Goal: Use online tool/utility

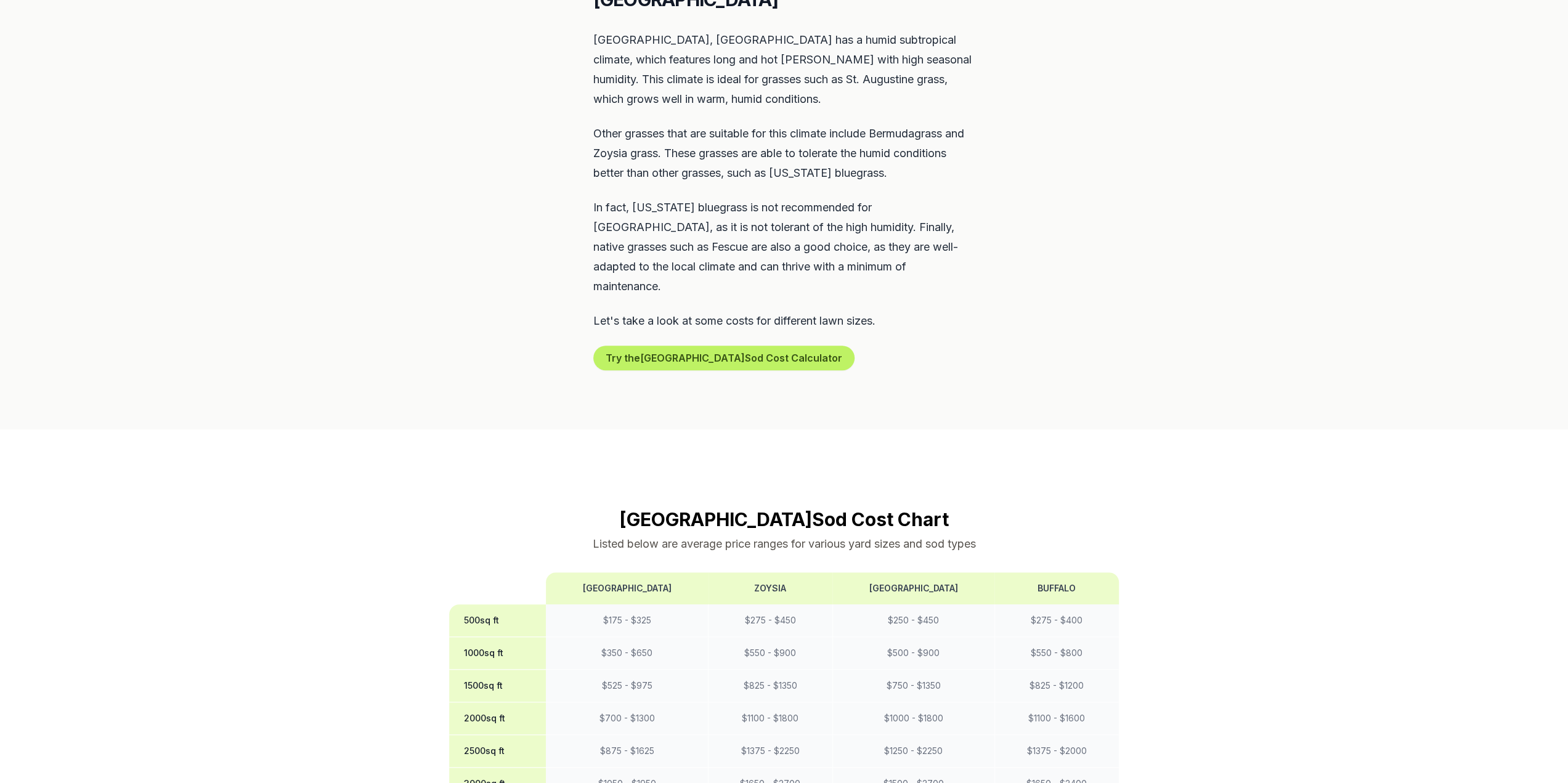
scroll to position [801, 0]
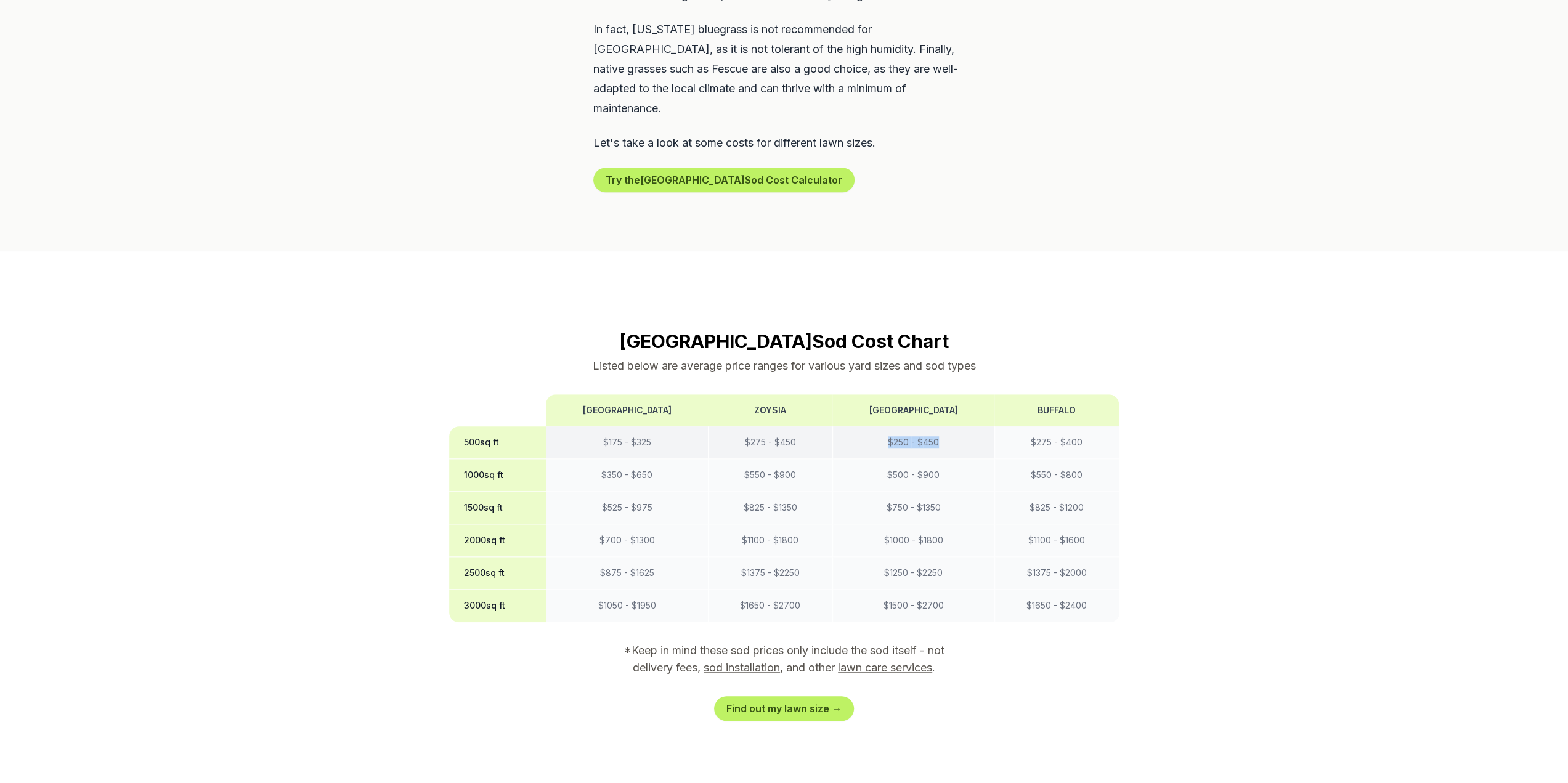
drag, startPoint x: 881, startPoint y: 420, endPoint x: 938, endPoint y: 422, distance: 57.0
click at [938, 427] on td "$ 250 - $ 450" at bounding box center [913, 443] width 162 height 33
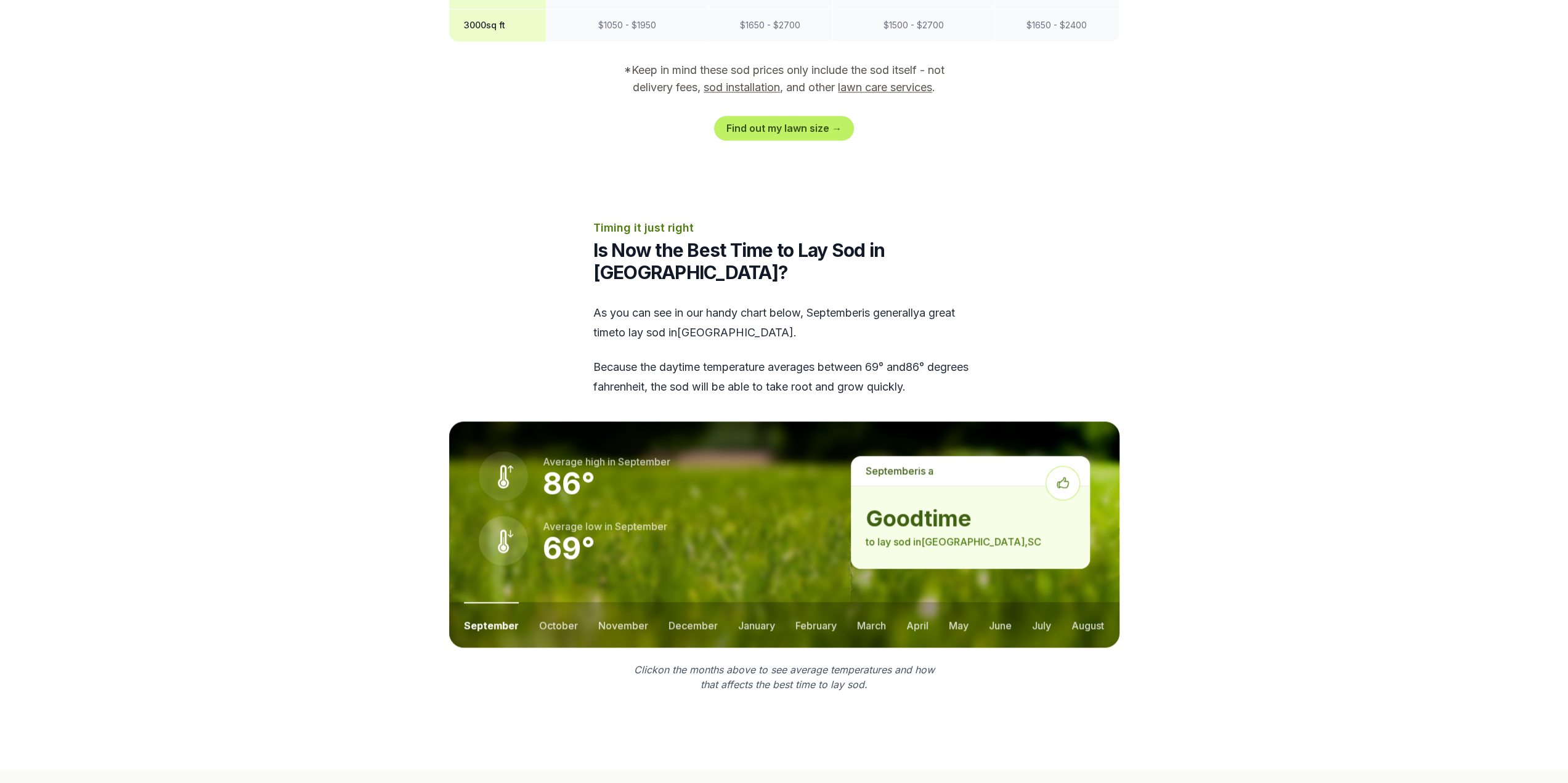
scroll to position [1356, 0]
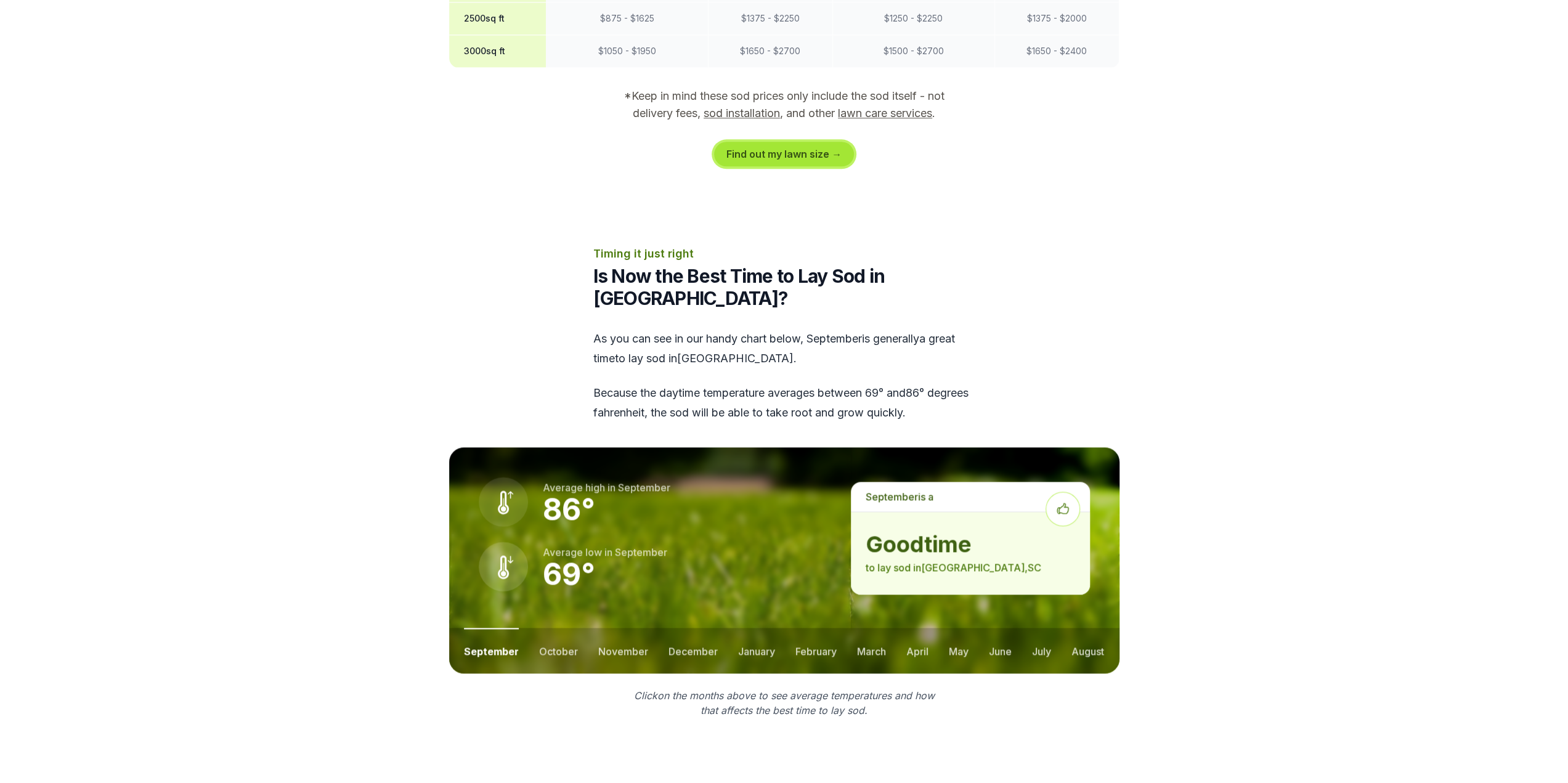
click at [788, 142] on link "Find out my lawn size →" at bounding box center [784, 154] width 140 height 25
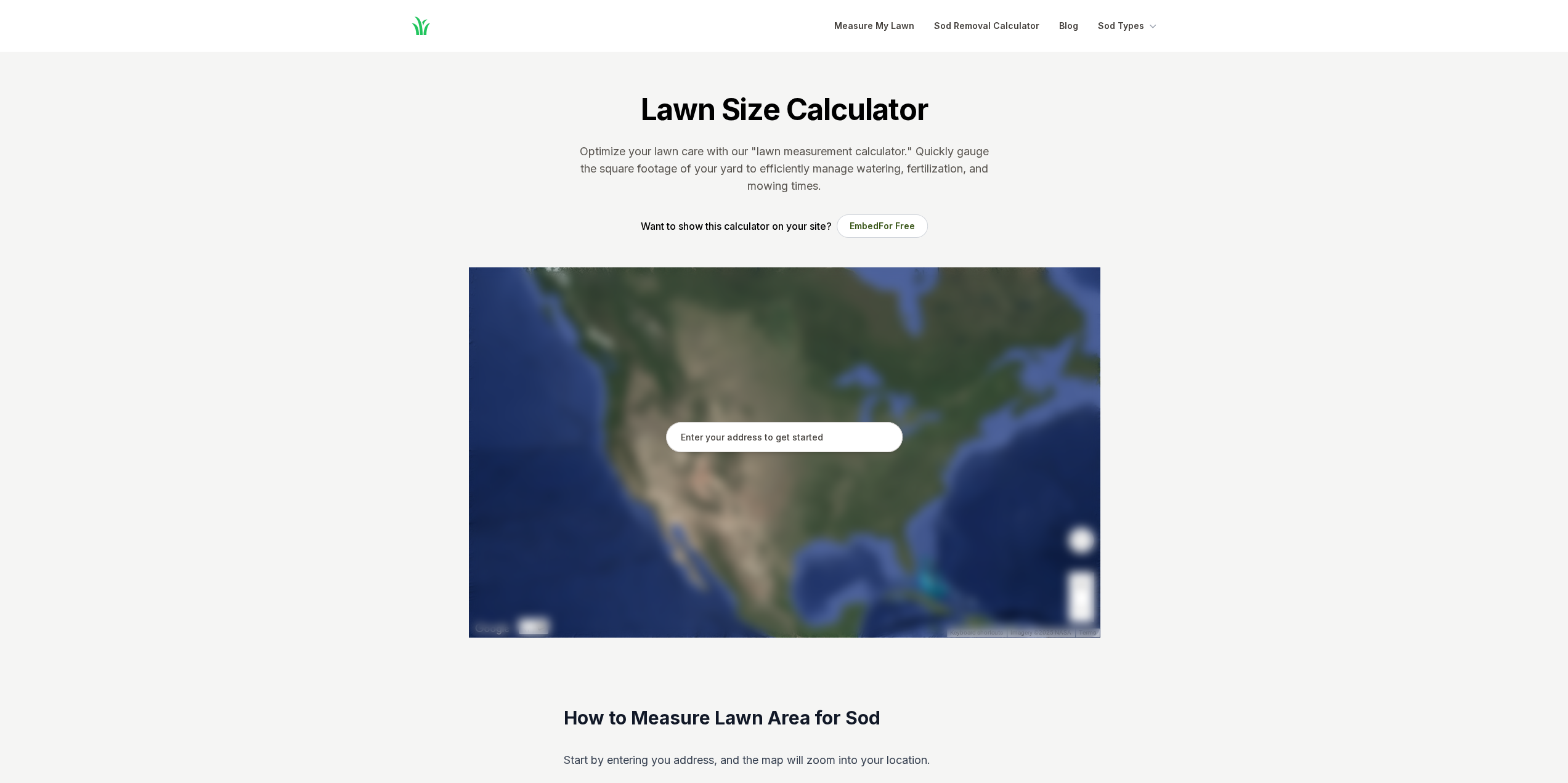
click at [724, 435] on input "text" at bounding box center [784, 438] width 236 height 31
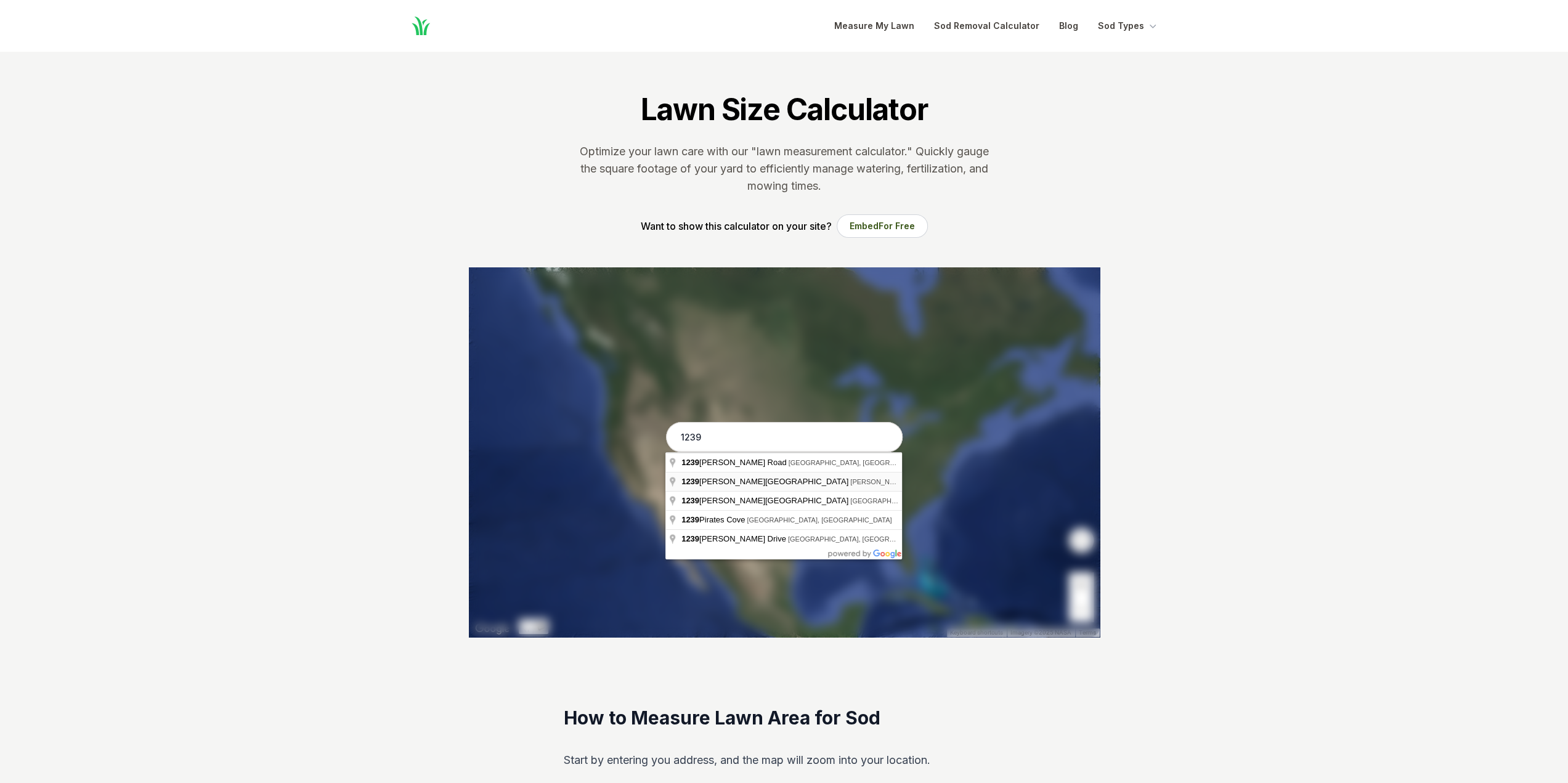
type input "[STREET_ADDRESS][PERSON_NAME][PERSON_NAME]"
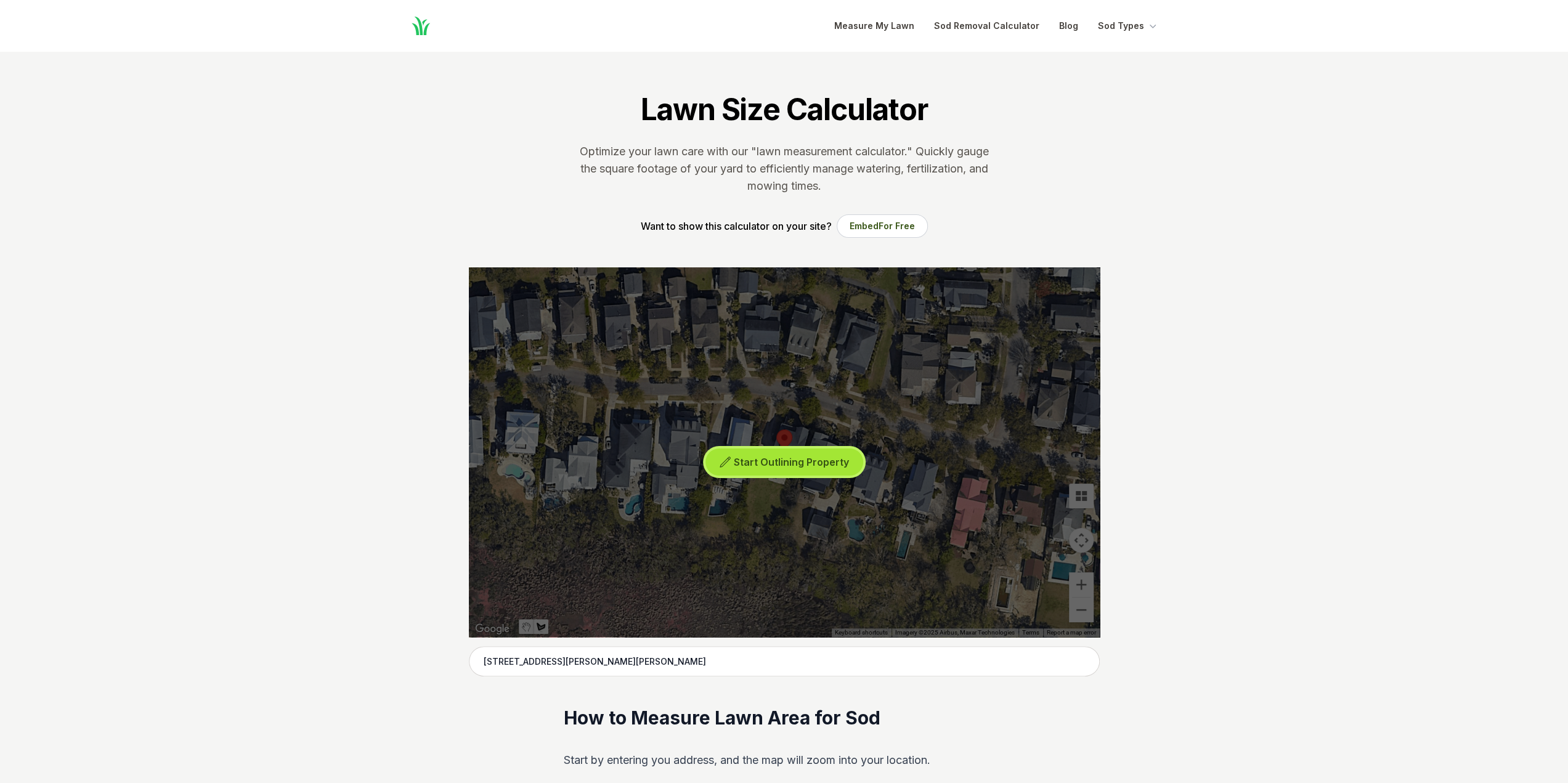
click at [780, 463] on span "Start Outlining Property" at bounding box center [791, 462] width 115 height 12
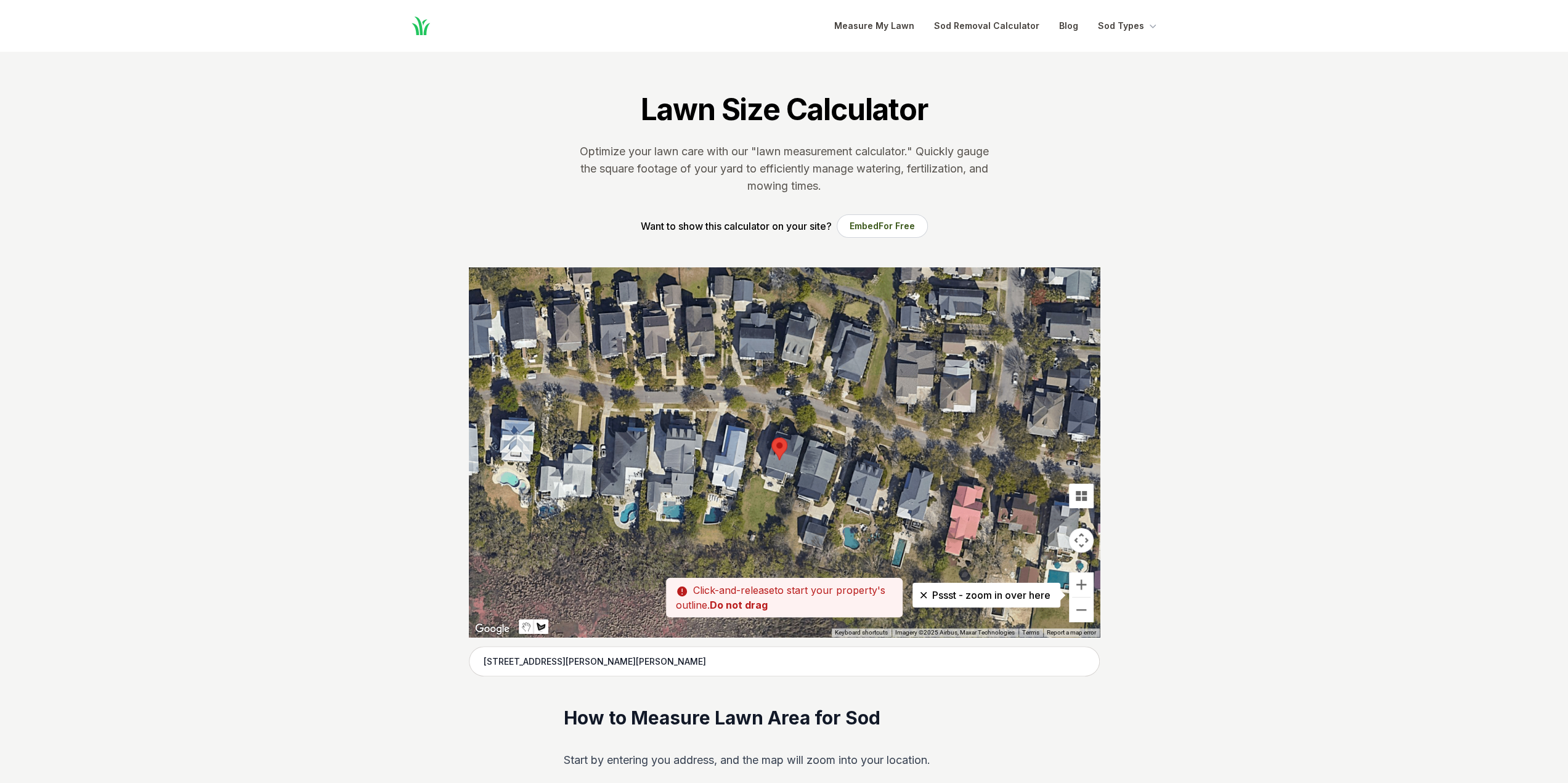
drag, startPoint x: 786, startPoint y: 408, endPoint x: 780, endPoint y: 416, distance: 10.0
click at [780, 416] on div at bounding box center [784, 452] width 631 height 370
click at [773, 415] on div at bounding box center [784, 452] width 631 height 370
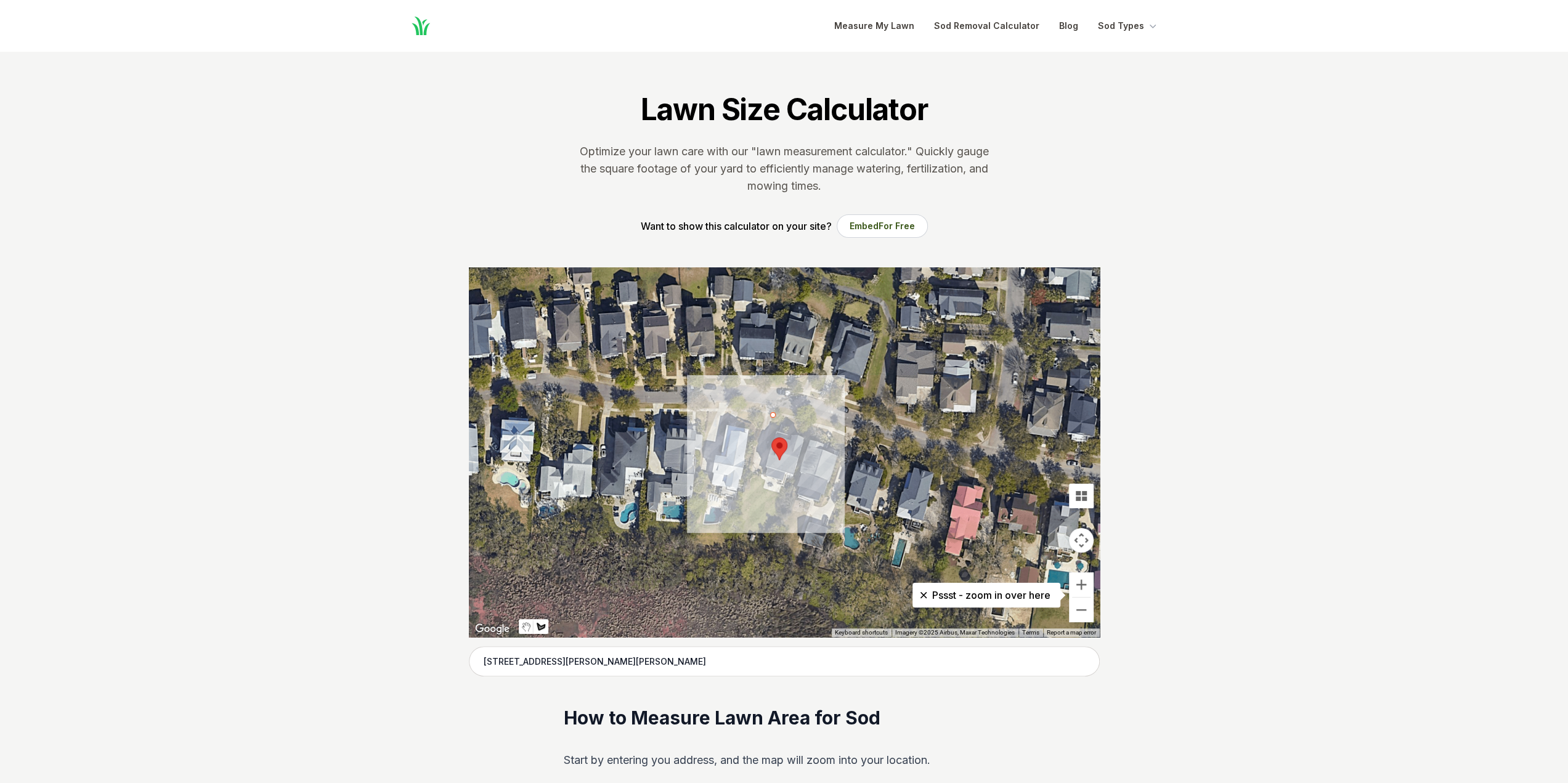
click at [811, 425] on div at bounding box center [784, 452] width 631 height 370
click at [804, 440] on div at bounding box center [784, 452] width 631 height 370
click at [765, 429] on div at bounding box center [784, 452] width 631 height 370
click at [772, 413] on div at bounding box center [784, 452] width 631 height 370
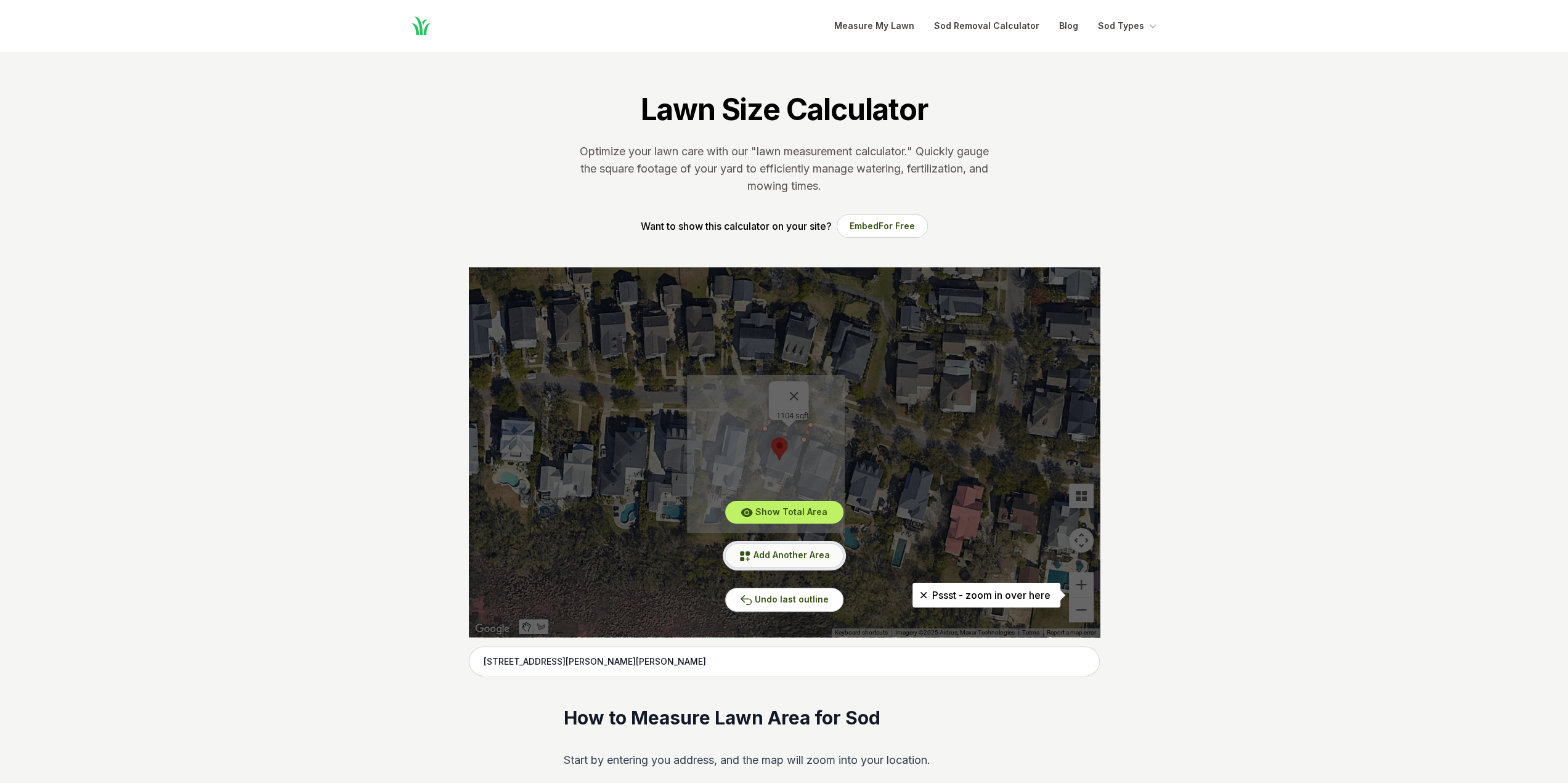
click at [773, 554] on span "Add Another Area" at bounding box center [792, 555] width 77 height 10
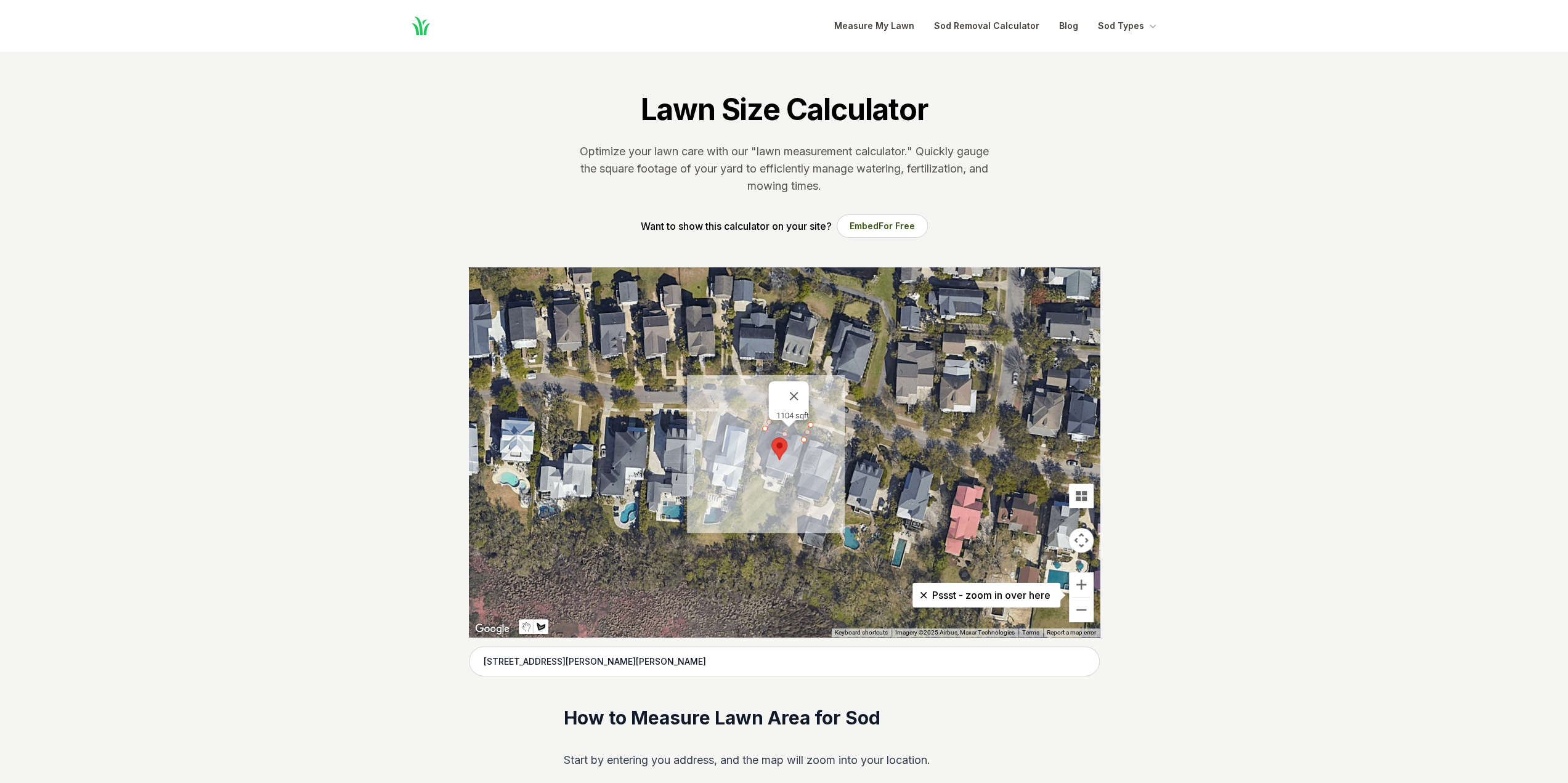
click at [749, 476] on div at bounding box center [784, 452] width 631 height 370
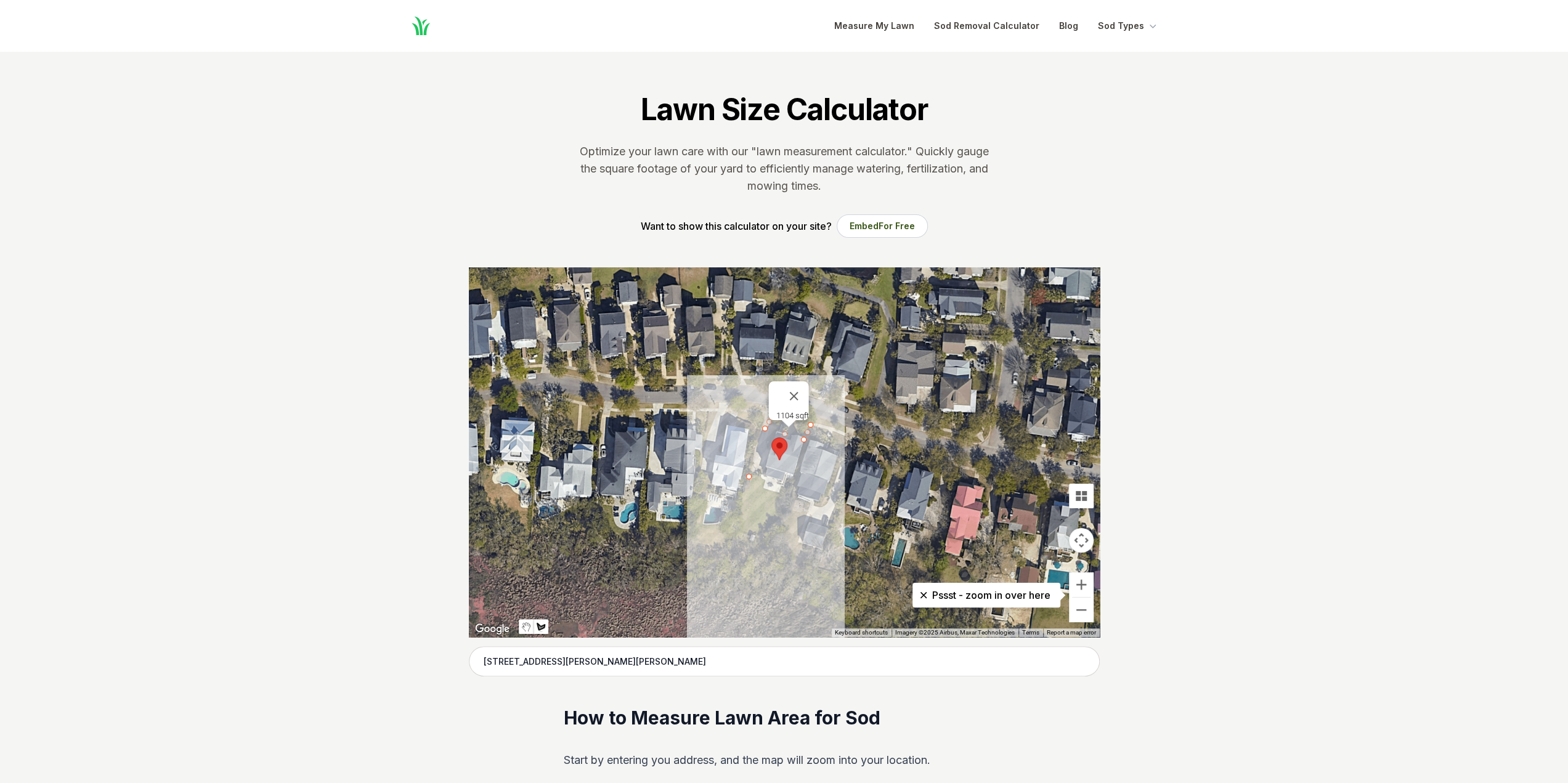
click at [732, 534] on div at bounding box center [784, 452] width 631 height 370
click at [762, 545] on div at bounding box center [784, 452] width 631 height 370
click at [780, 494] on div at bounding box center [784, 452] width 631 height 370
click at [748, 475] on div at bounding box center [784, 452] width 631 height 370
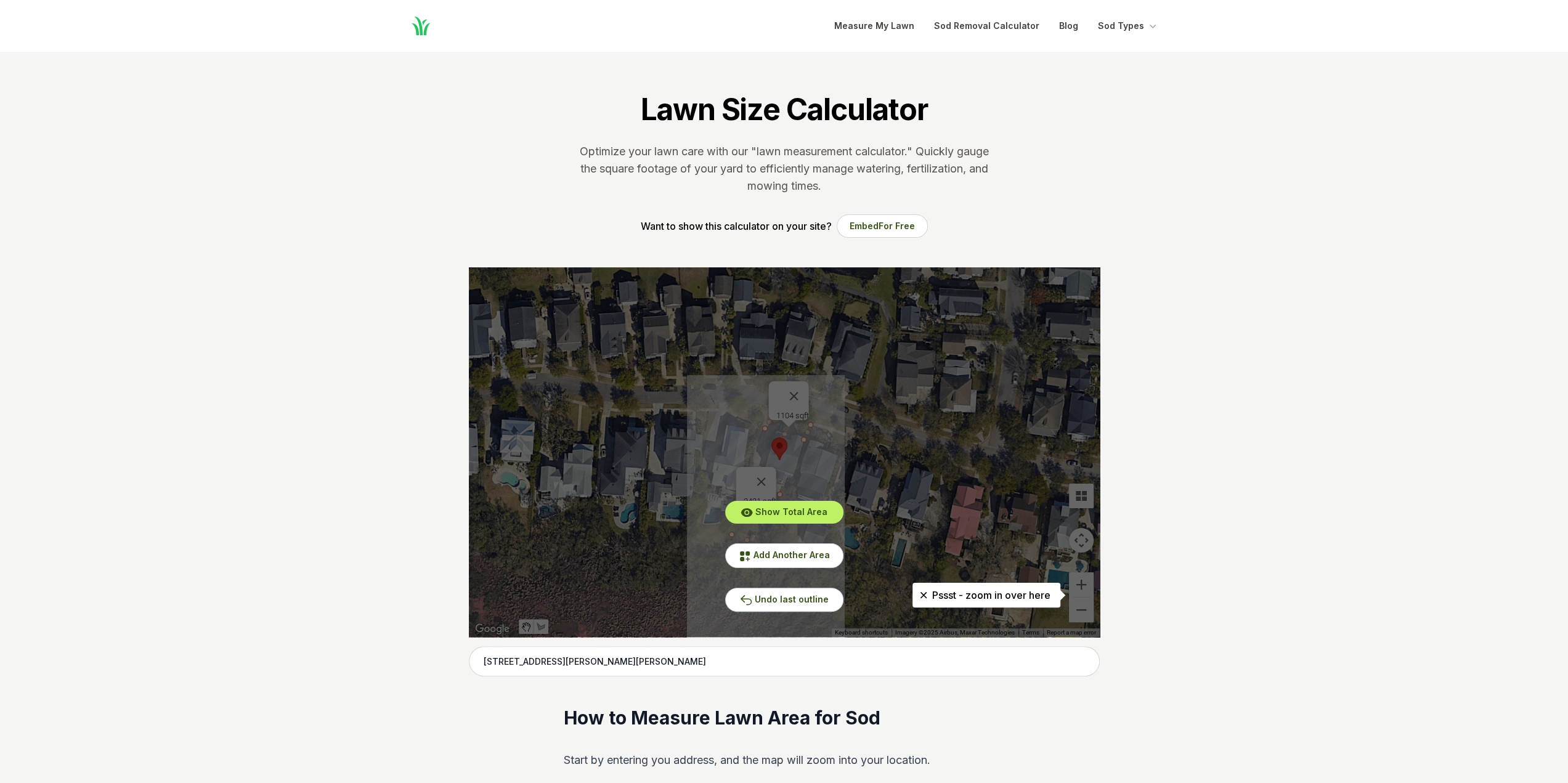
click at [922, 598] on icon at bounding box center [924, 595] width 12 height 12
click at [818, 520] on button "Show Total Area" at bounding box center [785, 512] width 119 height 23
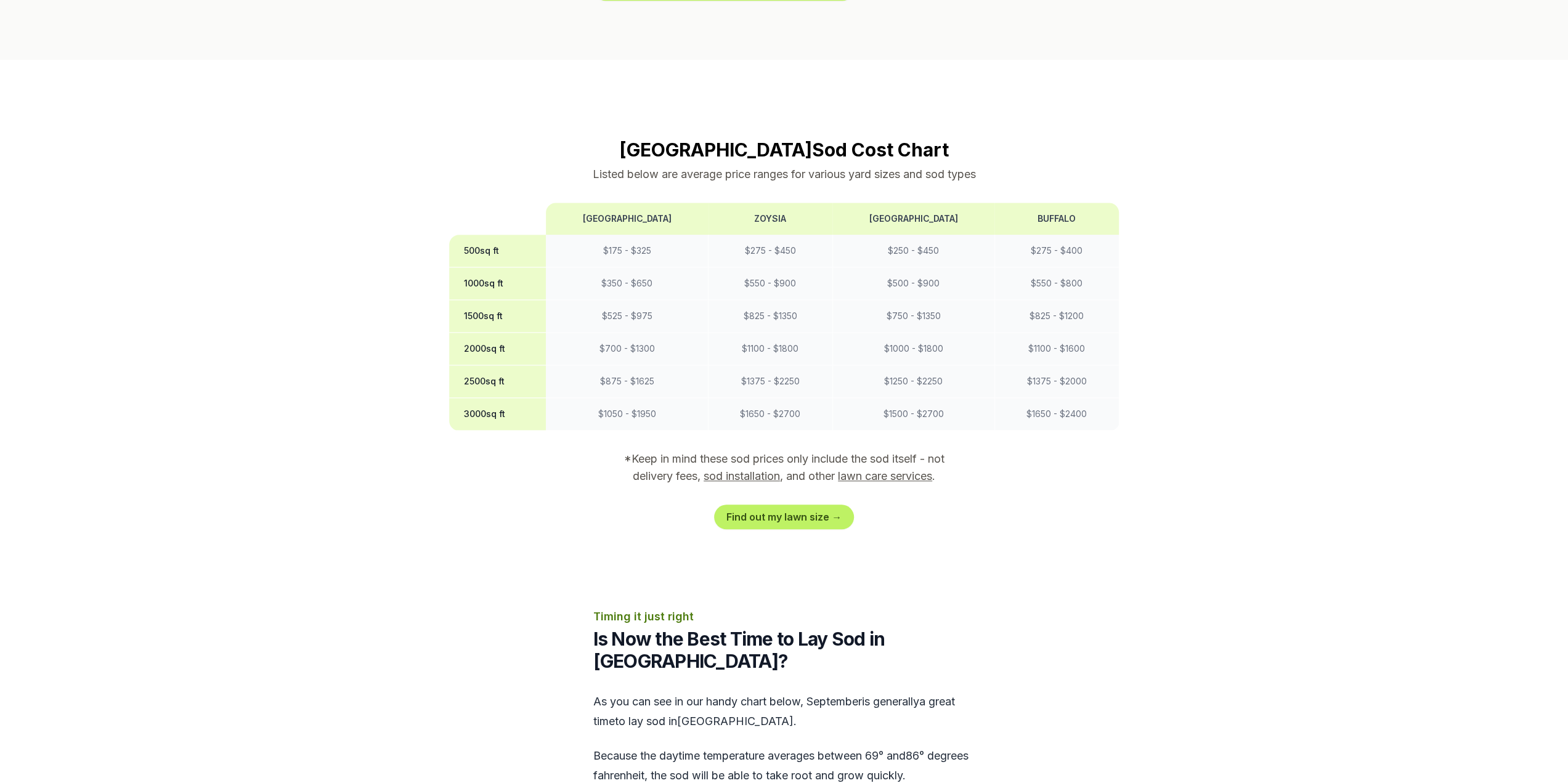
scroll to position [1048, 0]
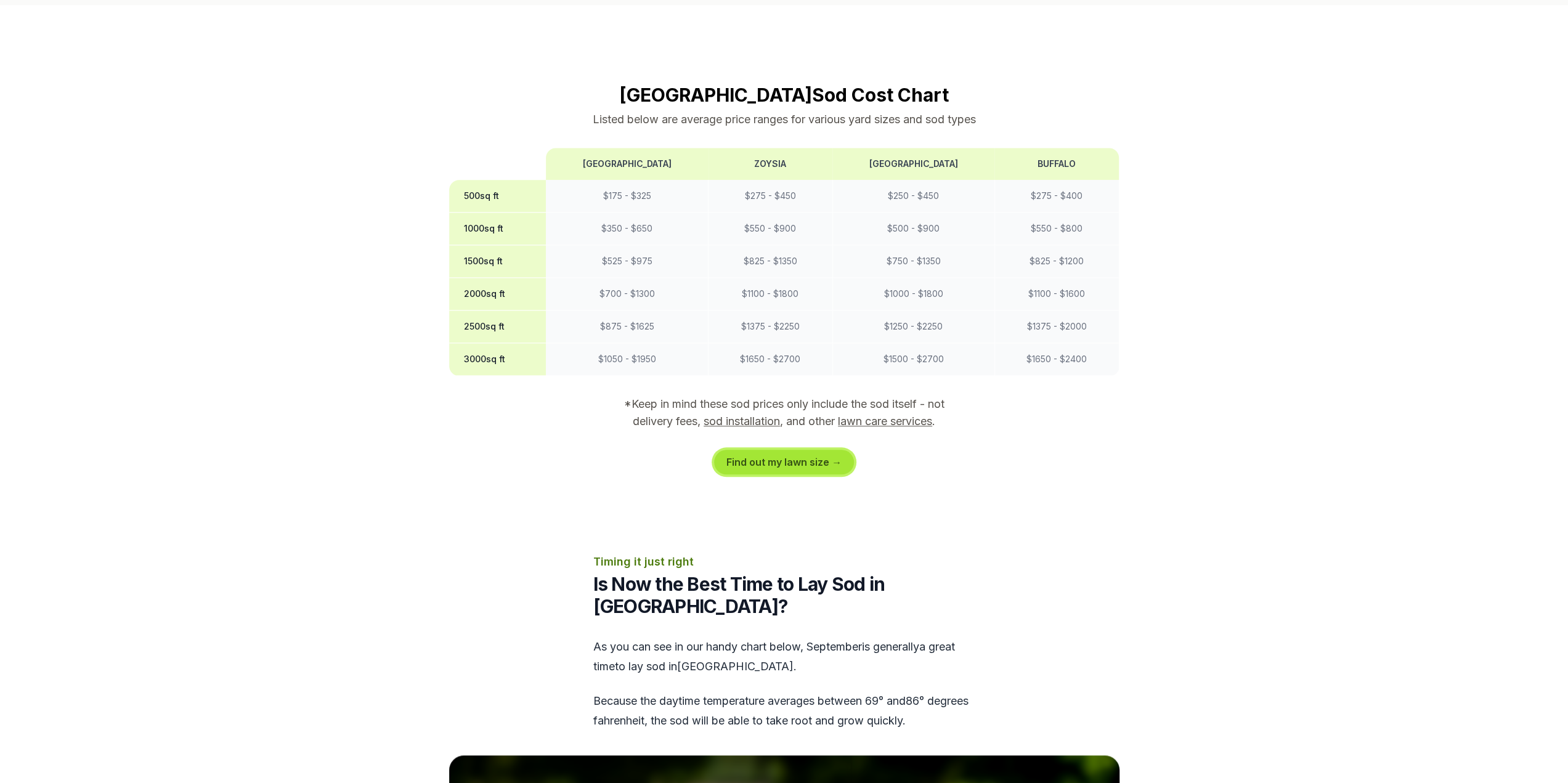
click at [741, 450] on link "Find out my lawn size →" at bounding box center [784, 463] width 140 height 25
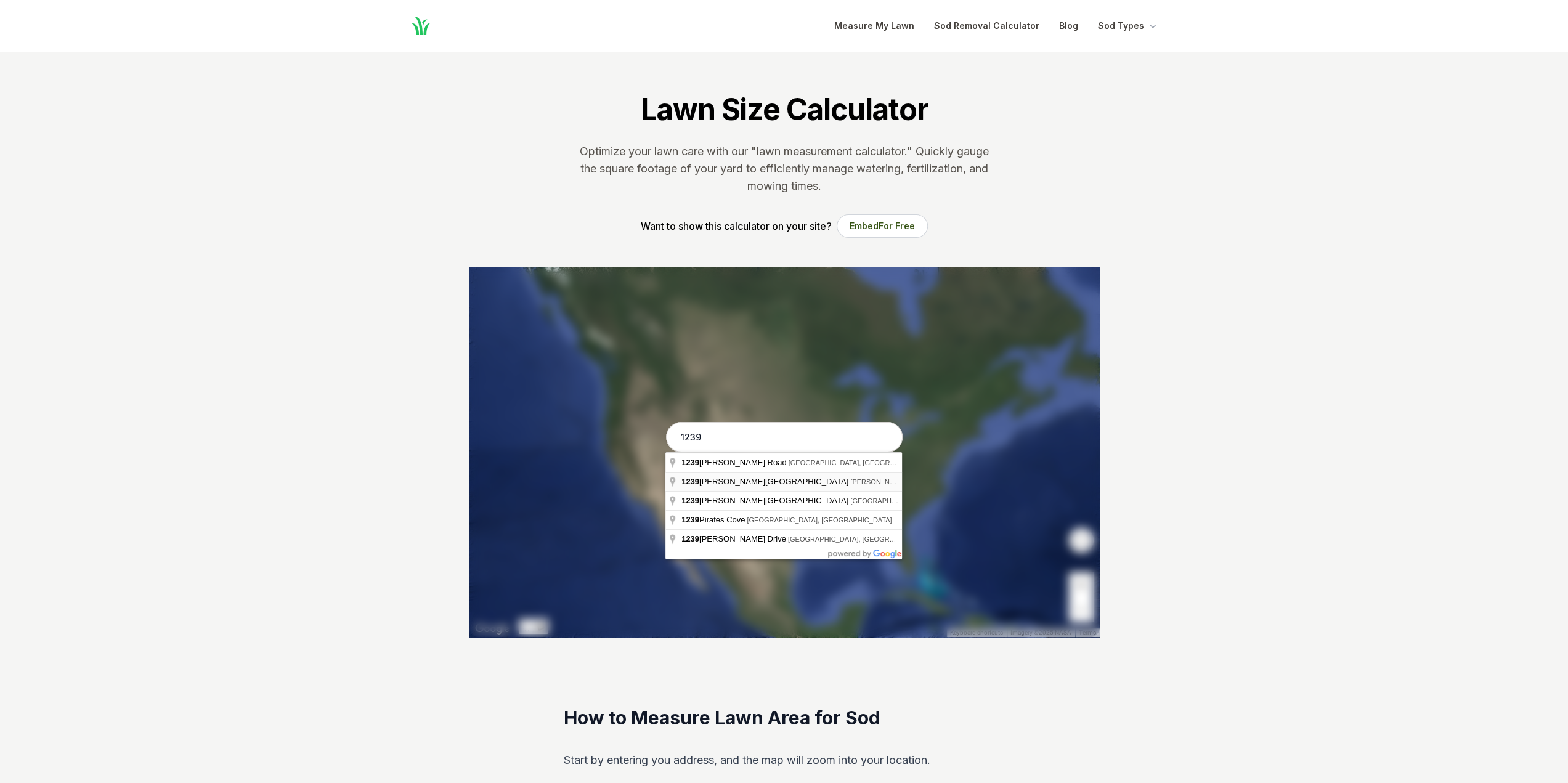
type input "[STREET_ADDRESS][PERSON_NAME][PERSON_NAME]"
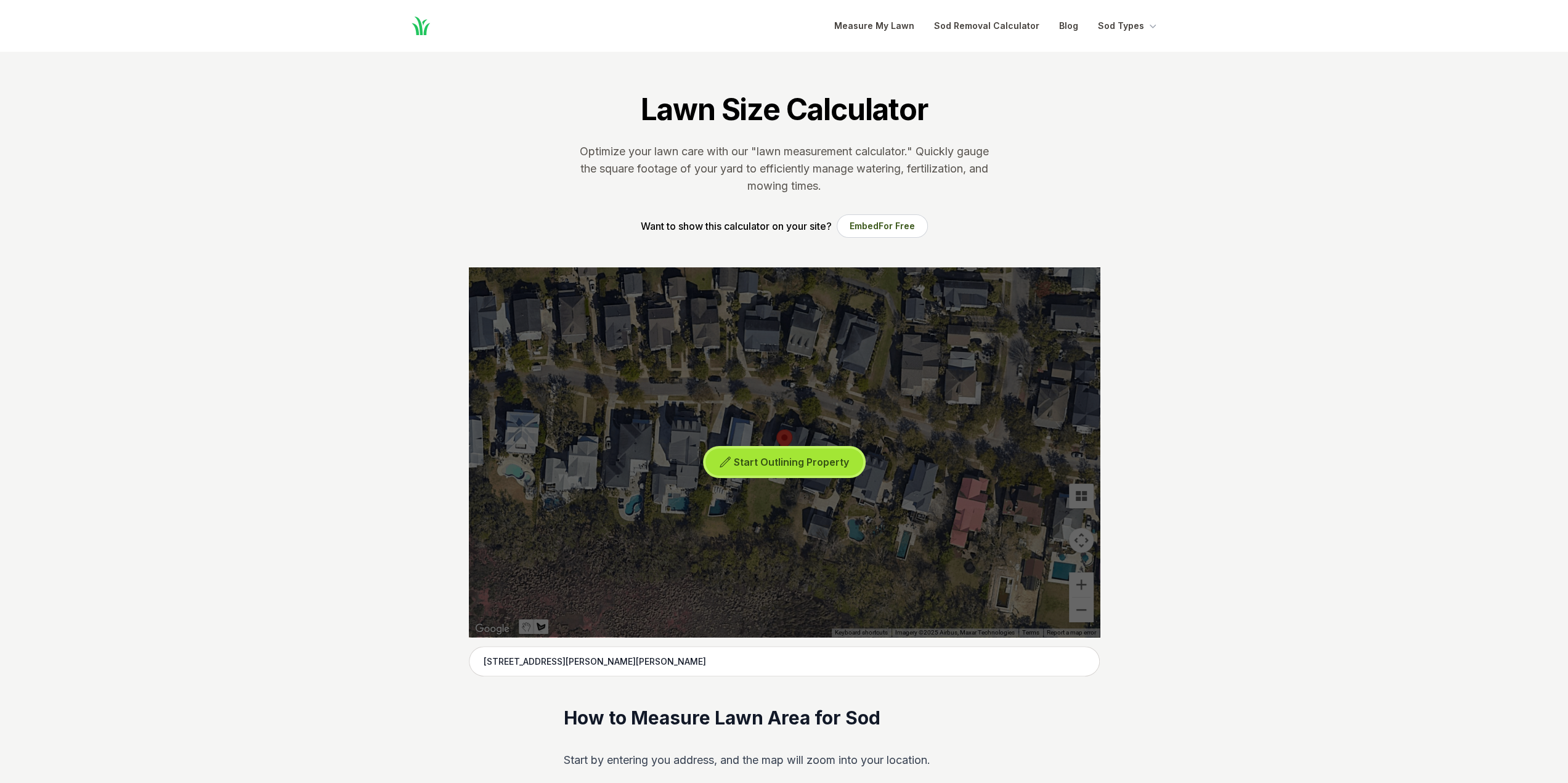
click at [769, 463] on span "Start Outlining Property" at bounding box center [791, 462] width 115 height 12
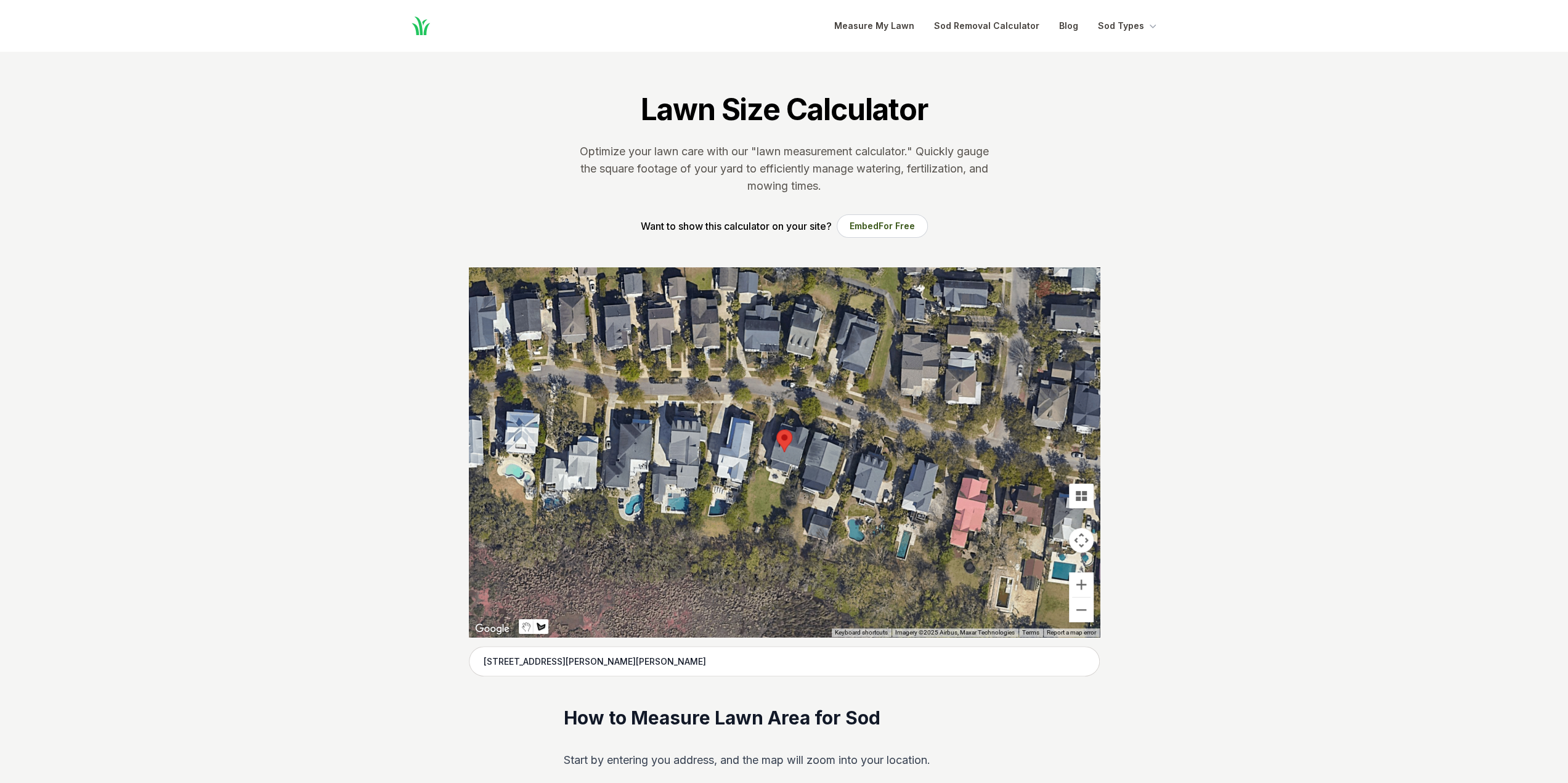
click at [786, 425] on div at bounding box center [784, 452] width 631 height 370
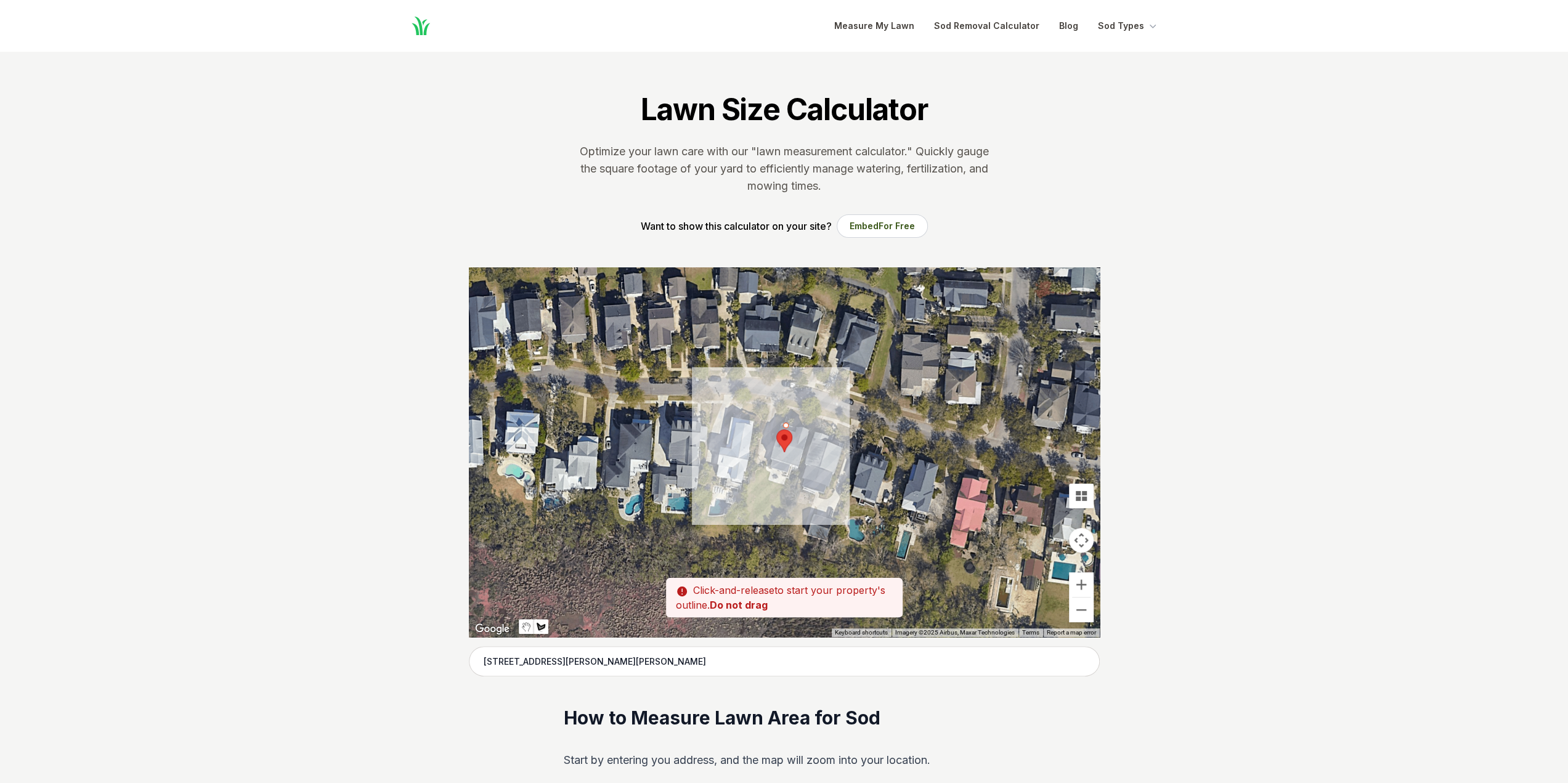
click at [791, 409] on div at bounding box center [784, 452] width 631 height 370
click at [813, 416] on div at bounding box center [784, 452] width 631 height 370
click at [809, 427] on div at bounding box center [784, 452] width 631 height 370
click at [785, 426] on div at bounding box center [784, 452] width 631 height 370
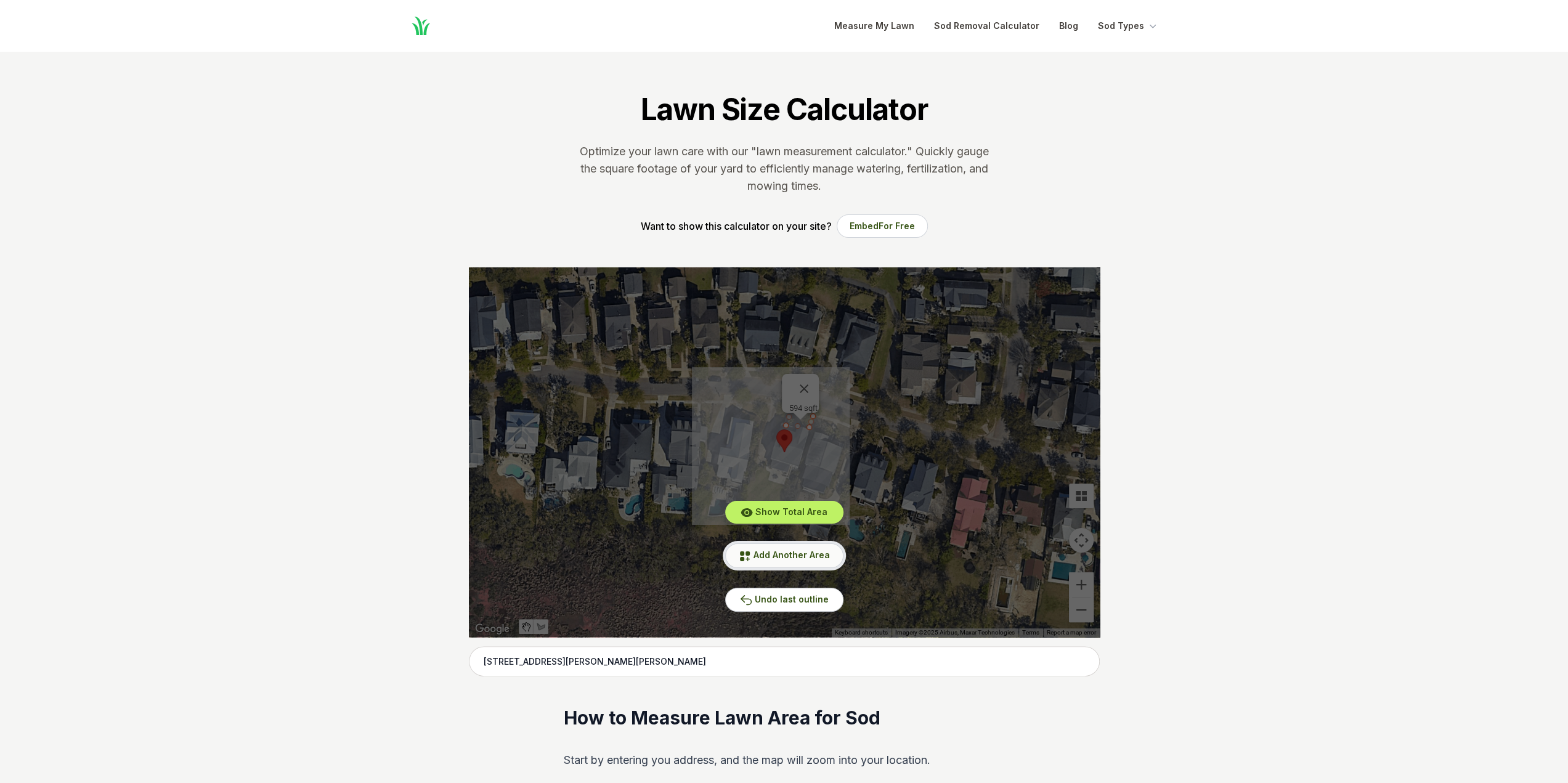
click at [798, 555] on span "Add Another Area" at bounding box center [792, 555] width 77 height 10
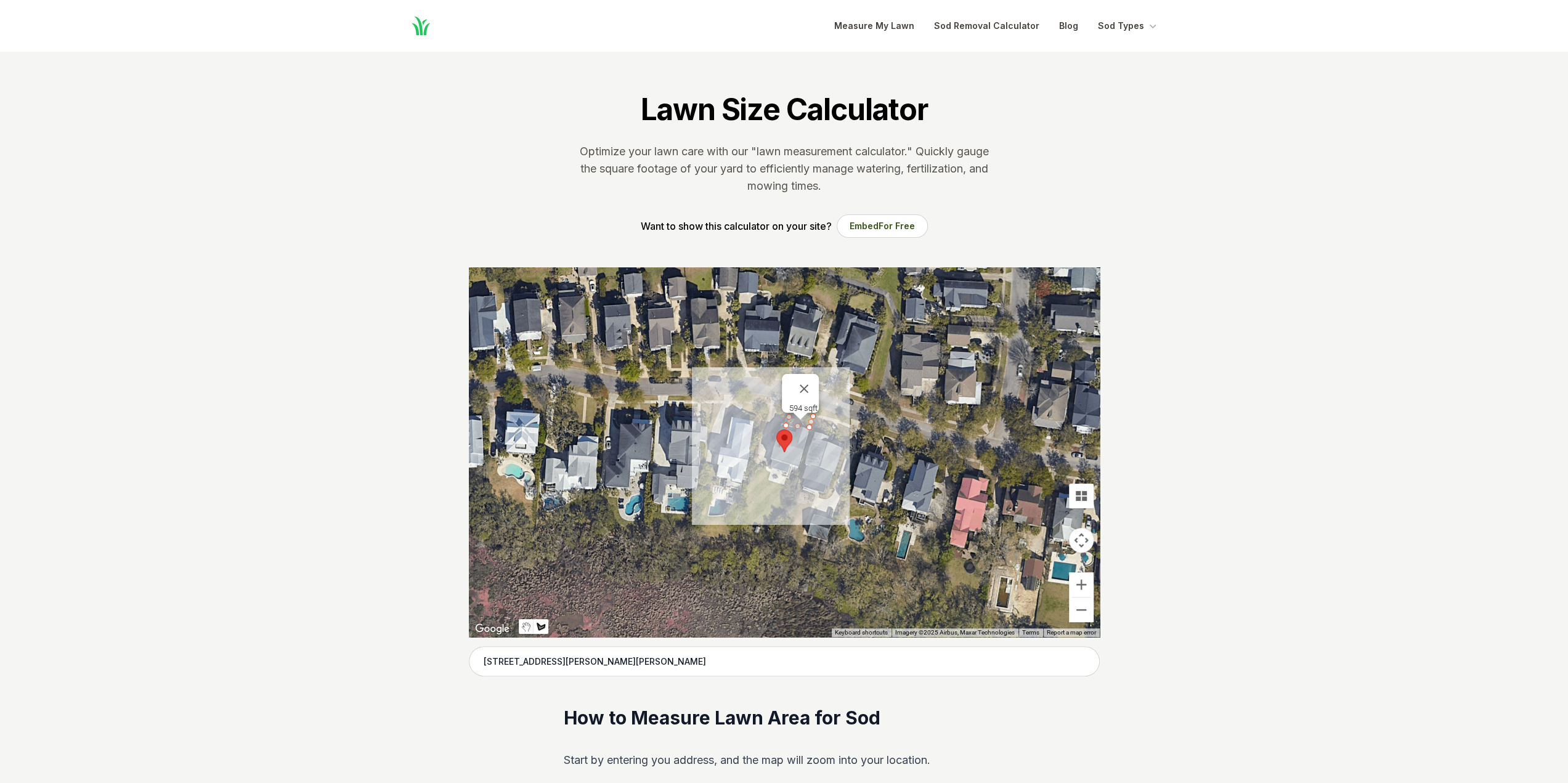
click at [771, 438] on div at bounding box center [784, 452] width 631 height 370
click at [774, 421] on div at bounding box center [784, 452] width 631 height 370
click at [781, 422] on div at bounding box center [784, 452] width 631 height 370
click at [773, 440] on div at bounding box center [784, 452] width 631 height 370
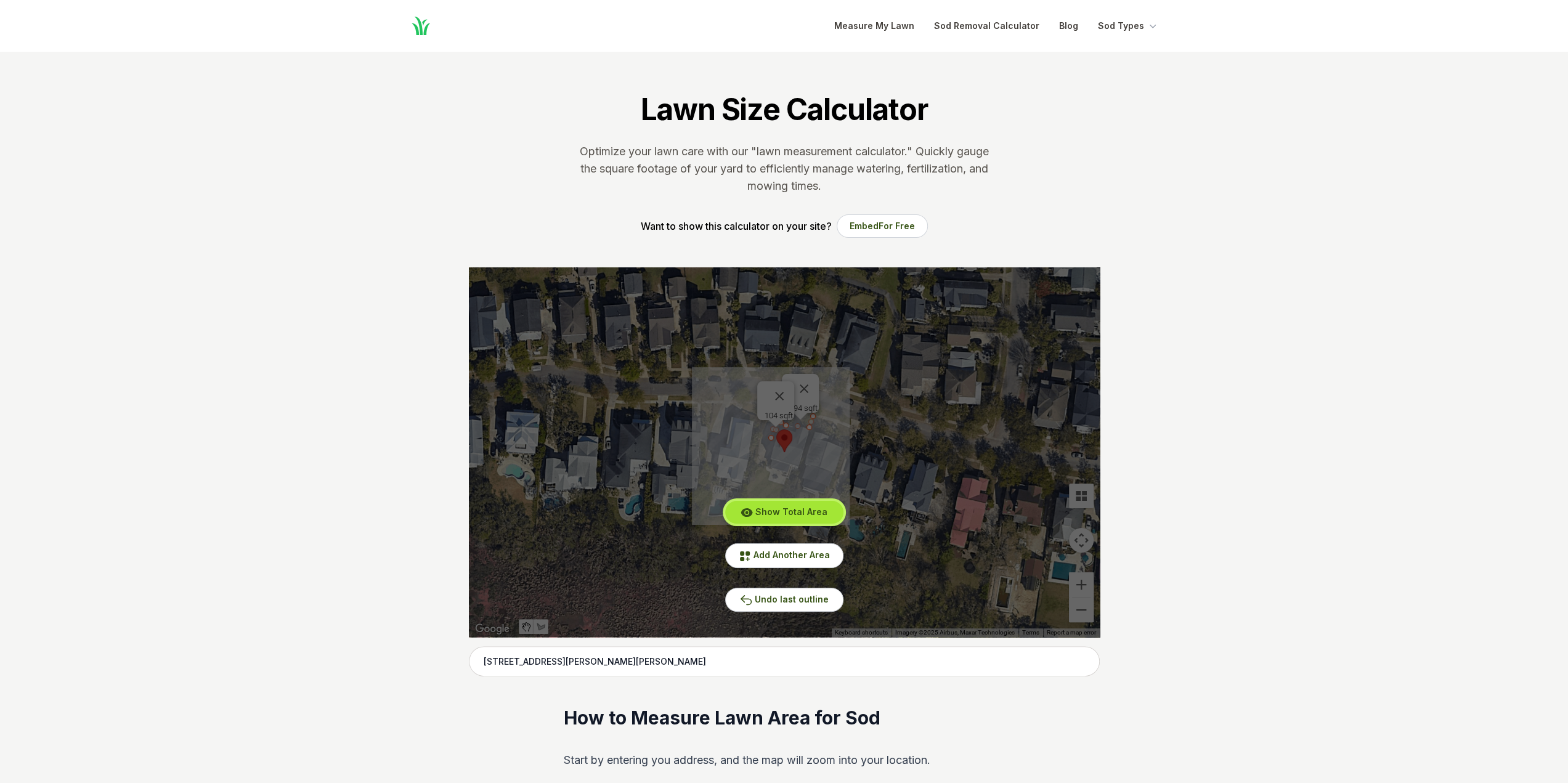
click at [806, 516] on span "Show Total Area" at bounding box center [791, 511] width 72 height 10
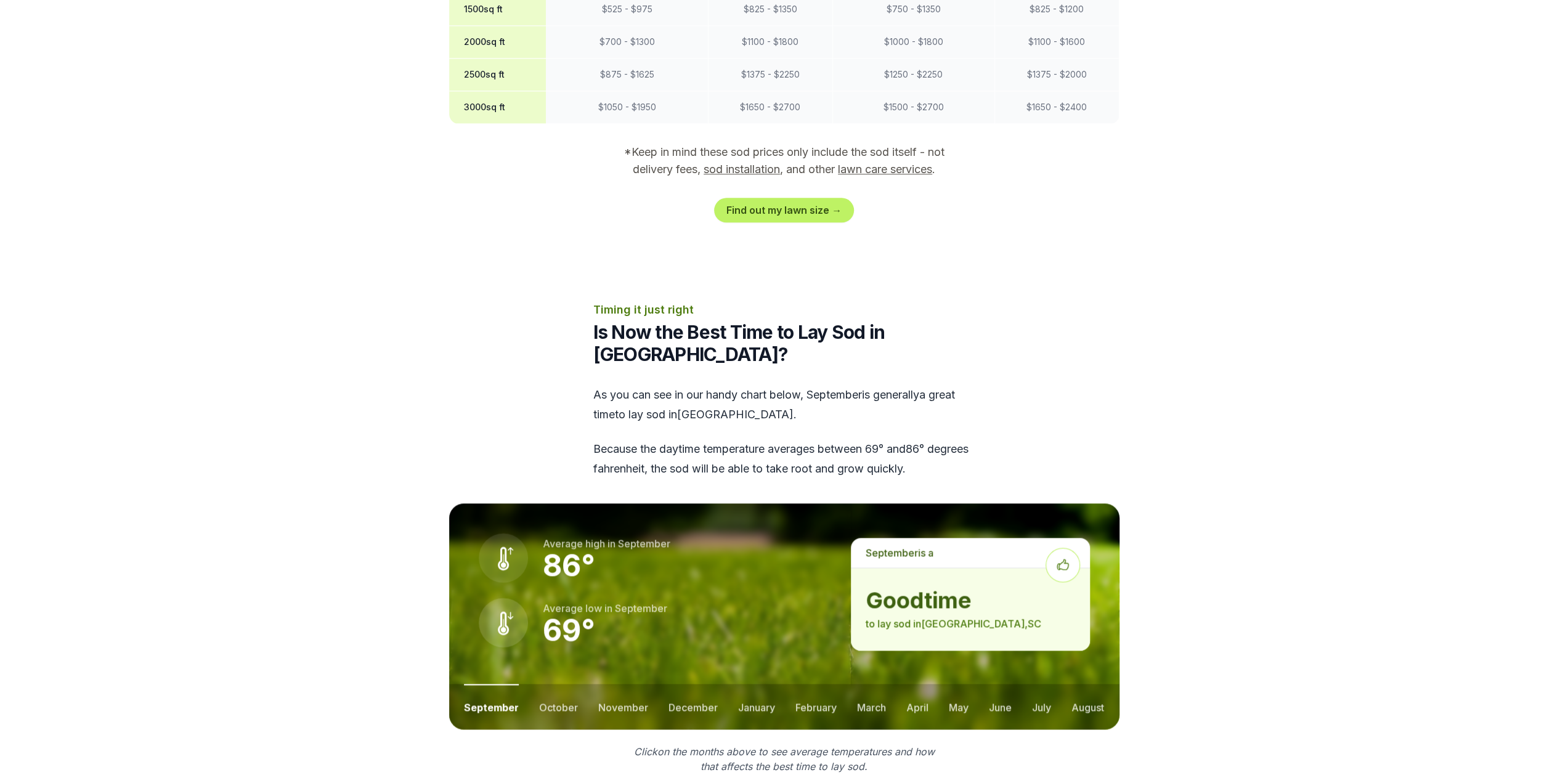
scroll to position [1479, 0]
